Goal: Information Seeking & Learning: Learn about a topic

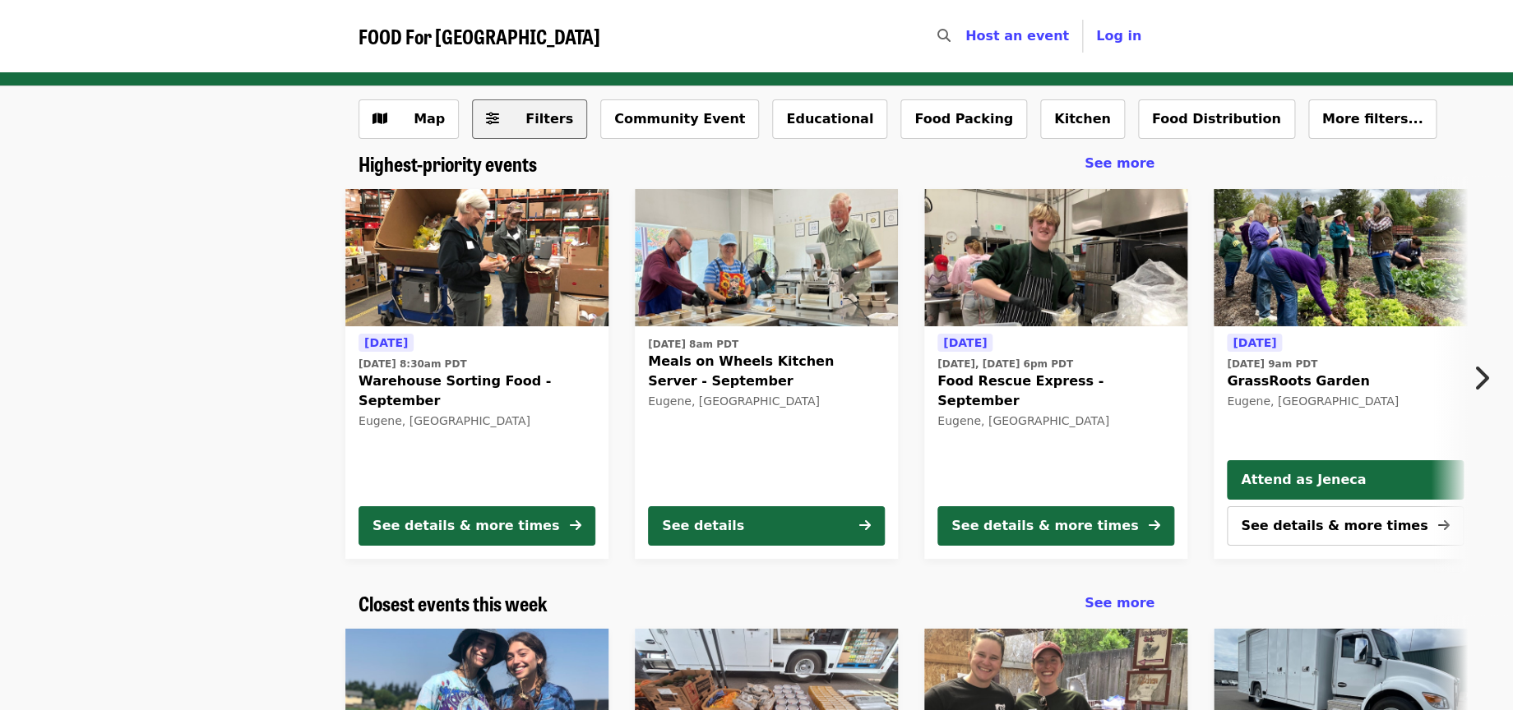
click at [550, 120] on span "Filters" at bounding box center [549, 119] width 48 height 16
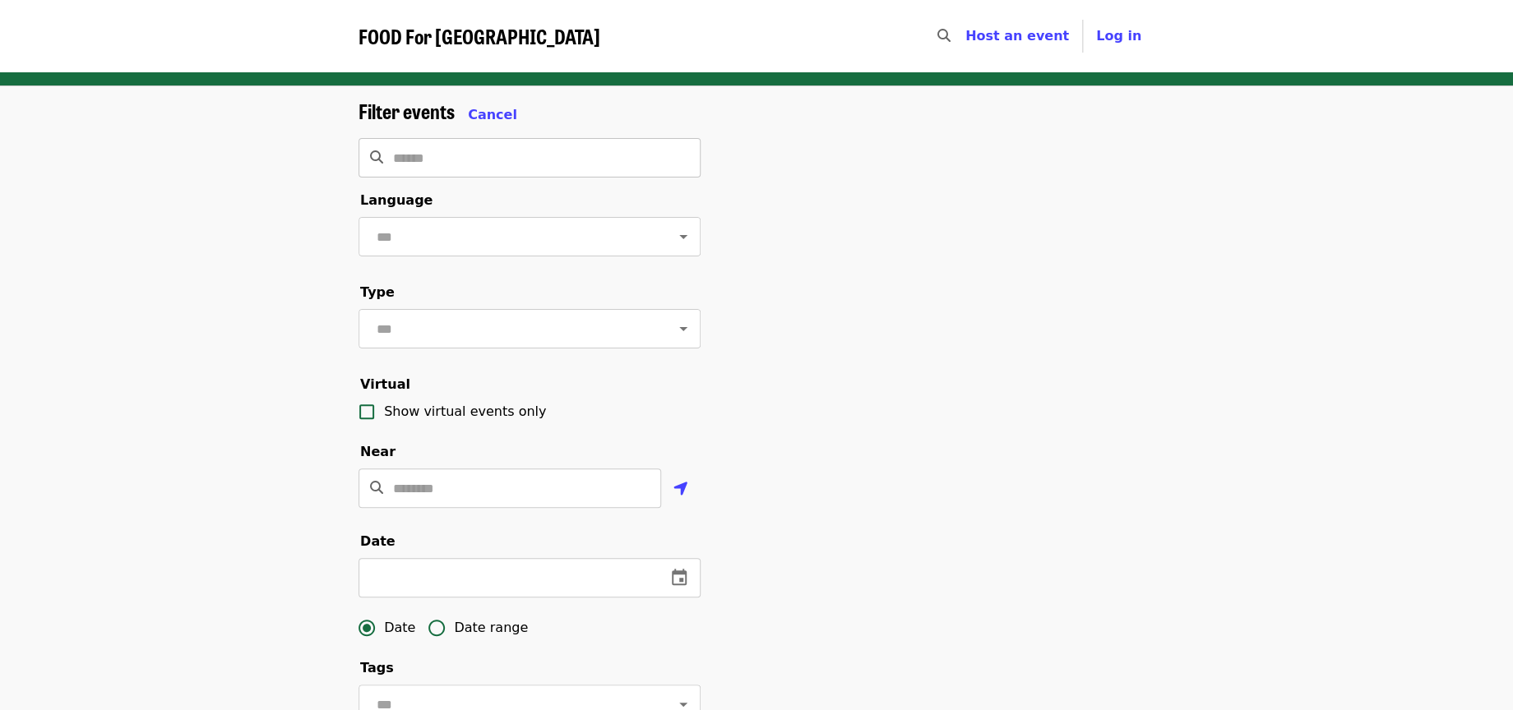
scroll to position [13, 0]
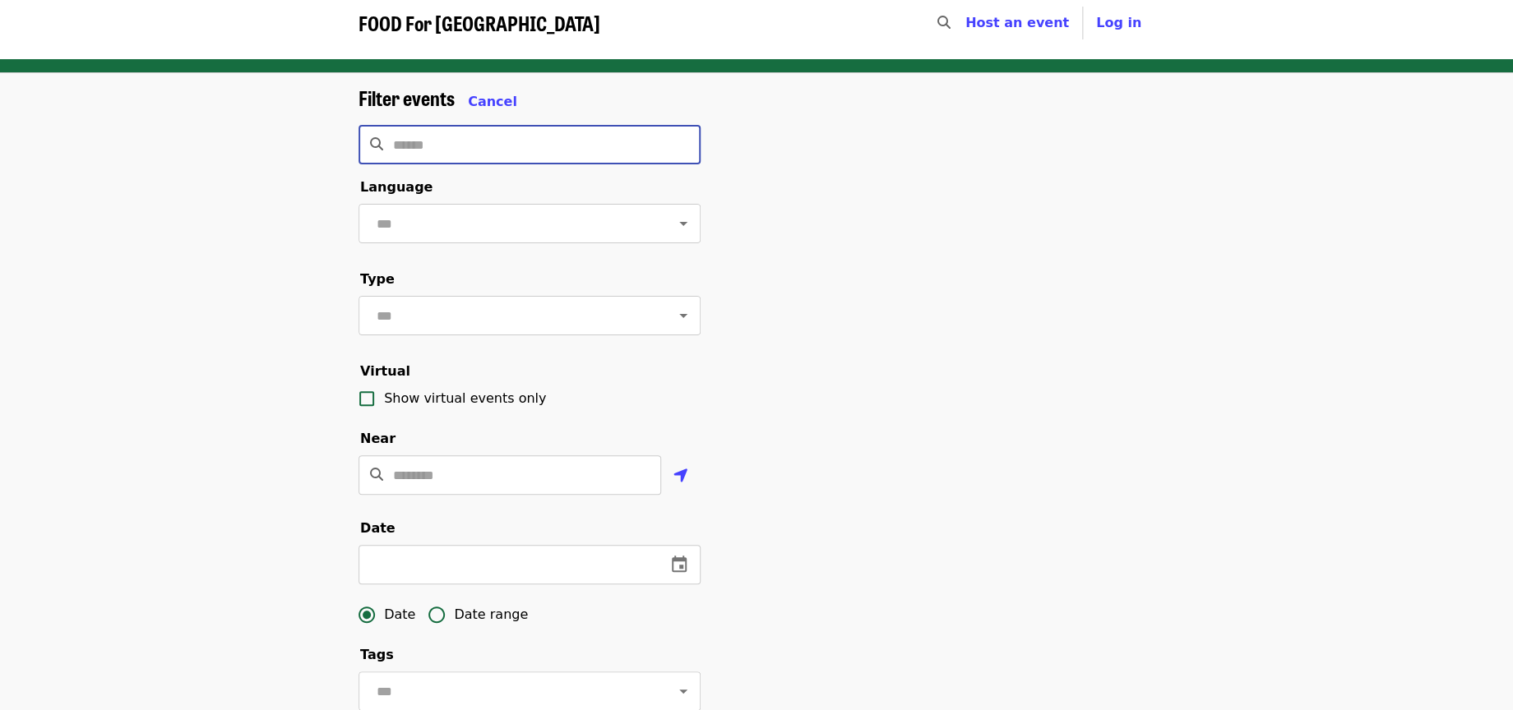
click at [552, 148] on input "Search" at bounding box center [546, 144] width 307 height 39
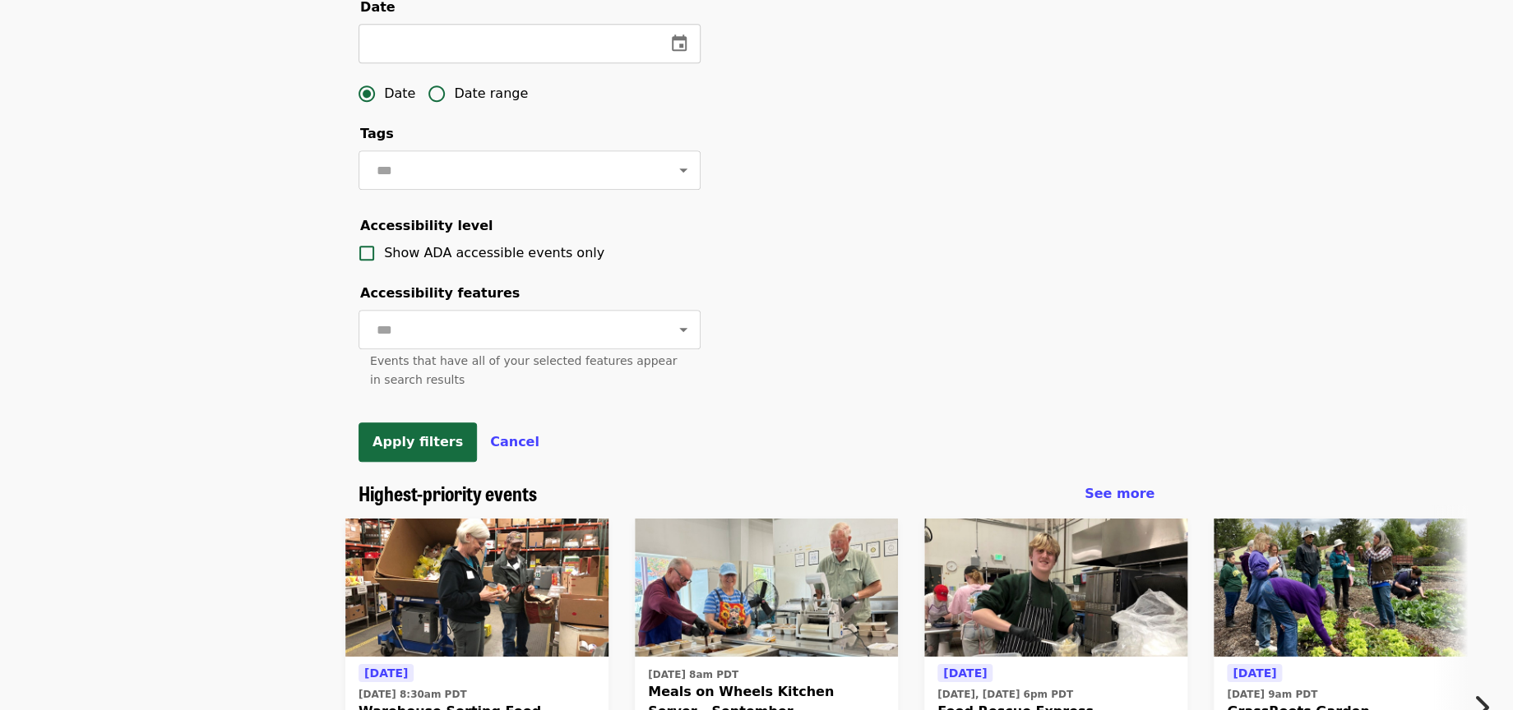
scroll to position [289, 0]
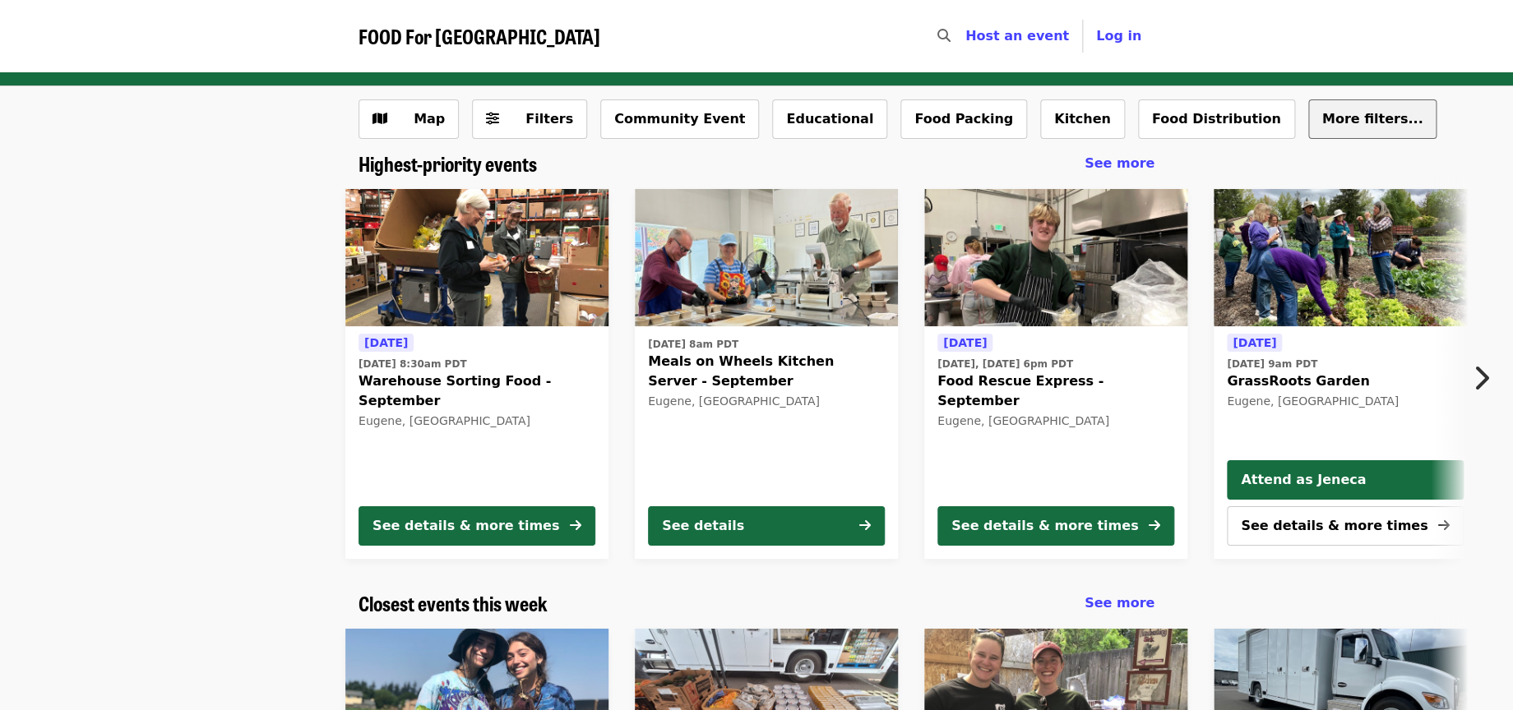
click at [1322, 123] on span "More filters..." at bounding box center [1372, 119] width 101 height 16
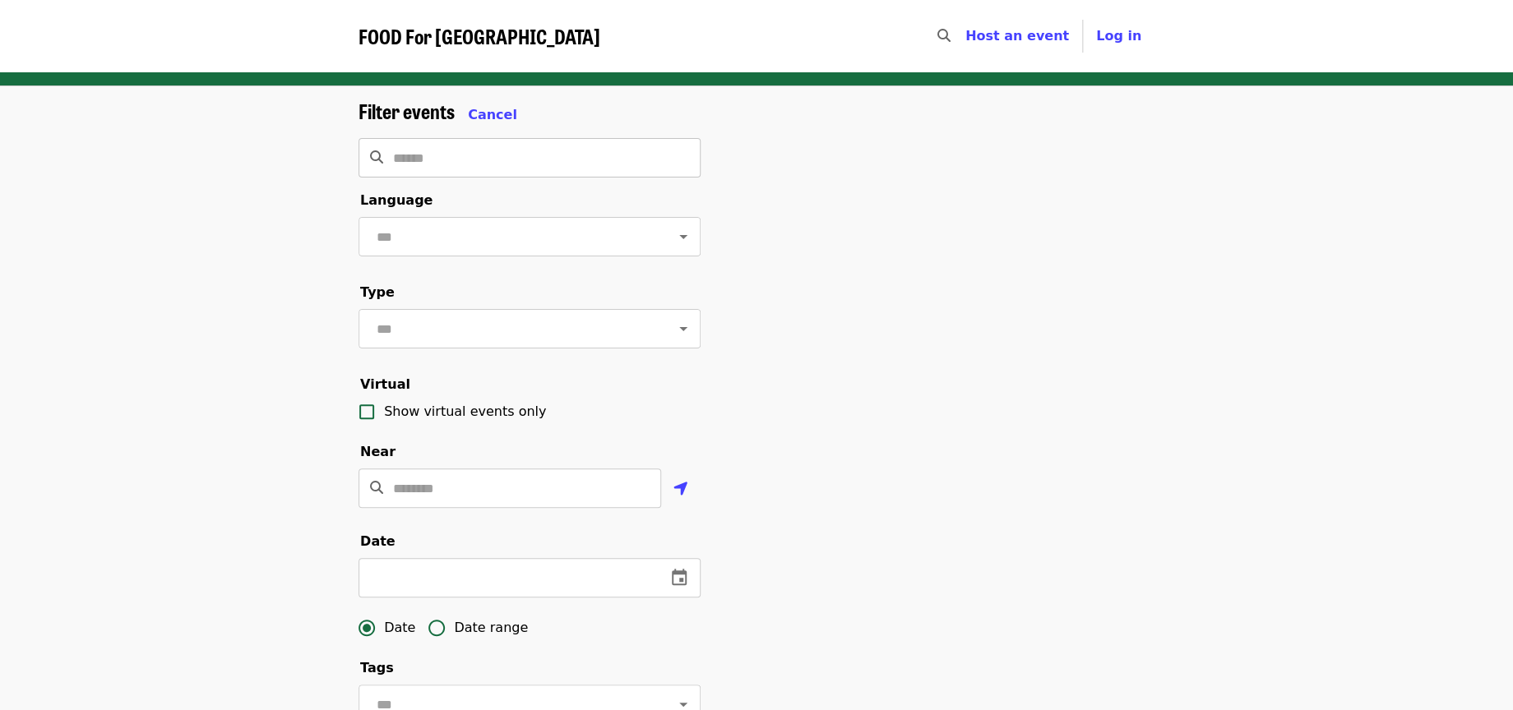
click at [642, 152] on input "Search" at bounding box center [546, 157] width 307 height 39
type input "**********"
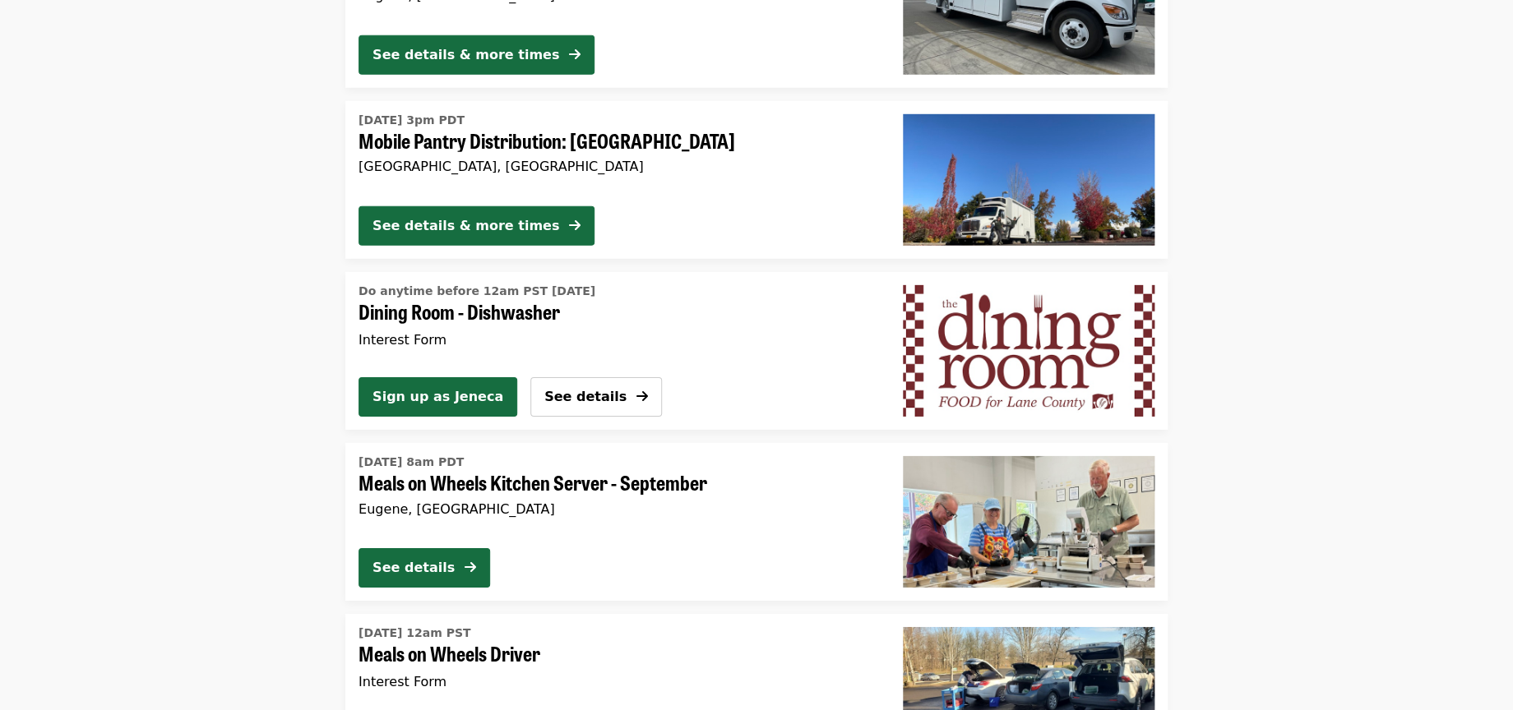
scroll to position [4091, 0]
